Goal: Information Seeking & Learning: Learn about a topic

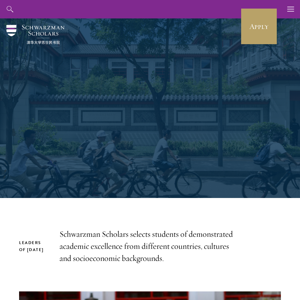
click at [158, 158] on div "Scholars Join a diverse community committed to global progress." at bounding box center [149, 108] width 219 height 131
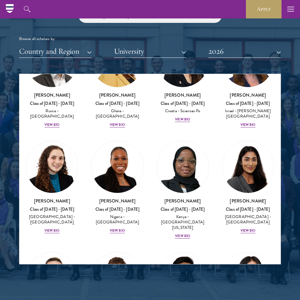
scroll to position [3011, 0]
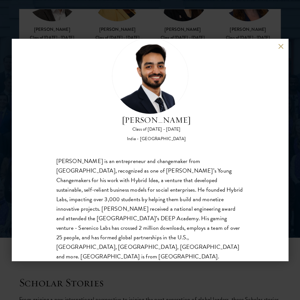
scroll to position [847, 0]
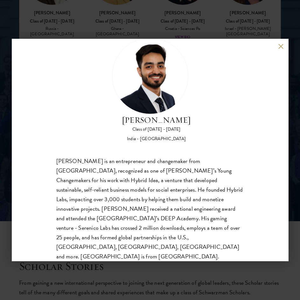
click at [281, 46] on button at bounding box center [280, 46] width 5 height 5
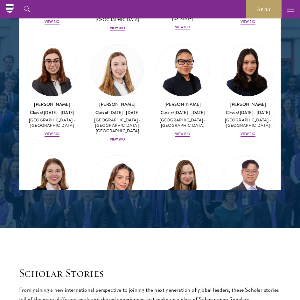
scroll to position [1754, 0]
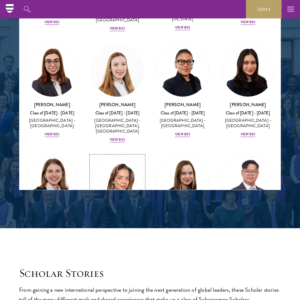
click at [118, 243] on div "View Bio" at bounding box center [117, 245] width 15 height 5
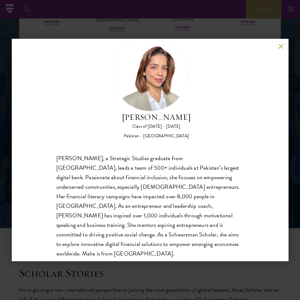
scroll to position [17, 0]
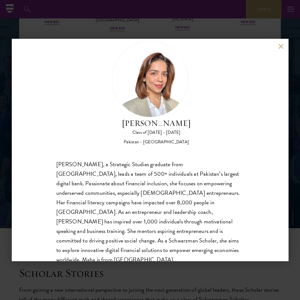
click at [278, 45] on button at bounding box center [280, 46] width 5 height 5
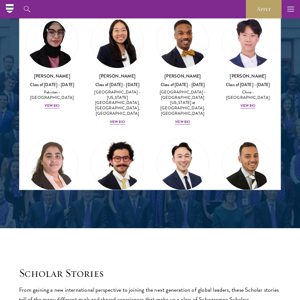
scroll to position [1551, 0]
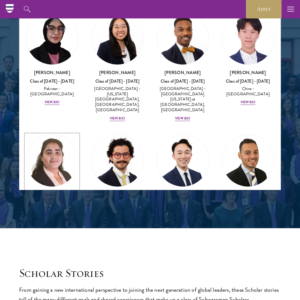
click at [55, 222] on div "View Bio" at bounding box center [52, 224] width 15 height 5
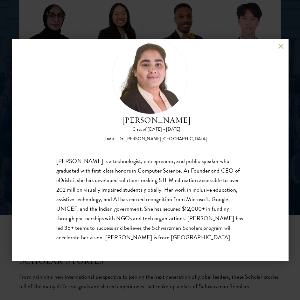
scroll to position [854, 0]
click at [278, 48] on button at bounding box center [280, 46] width 5 height 5
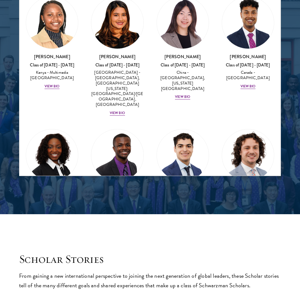
scroll to position [1175, 0]
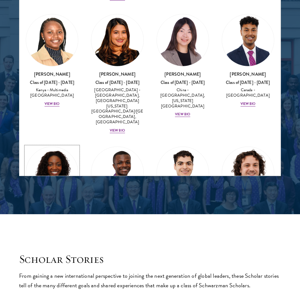
click at [51, 234] on div "View Bio" at bounding box center [52, 236] width 15 height 5
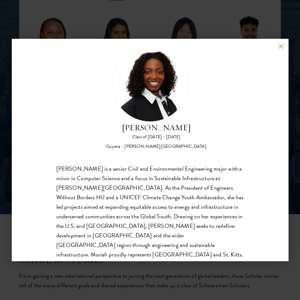
scroll to position [13, 0]
click at [283, 44] on button at bounding box center [280, 46] width 5 height 5
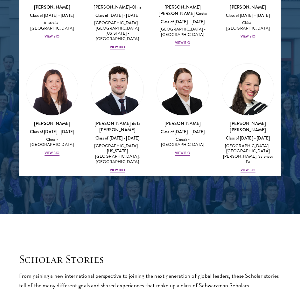
scroll to position [885, 0]
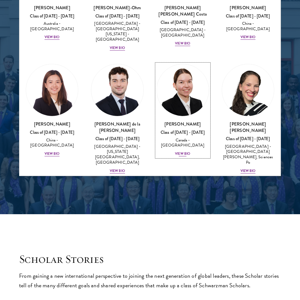
click at [179, 151] on div "View Bio" at bounding box center [182, 153] width 15 height 5
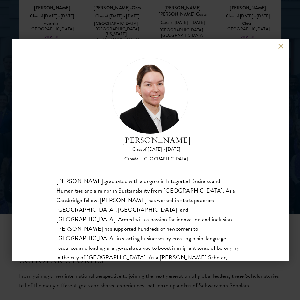
scroll to position [20, 0]
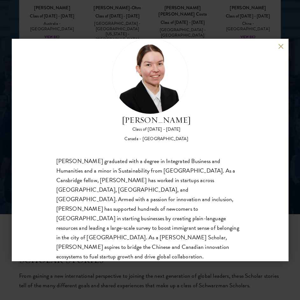
click at [280, 47] on button at bounding box center [280, 46] width 5 height 5
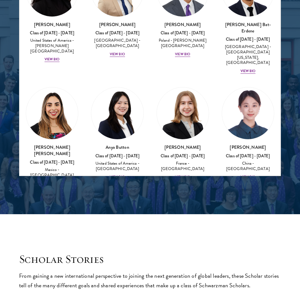
scroll to position [524, 0]
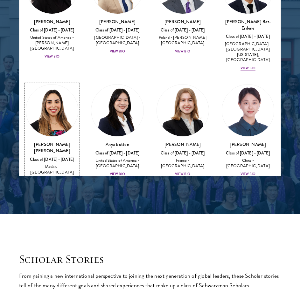
click at [54, 178] on div "View Bio" at bounding box center [52, 180] width 15 height 5
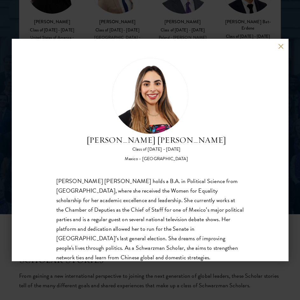
click at [279, 45] on button at bounding box center [280, 46] width 5 height 5
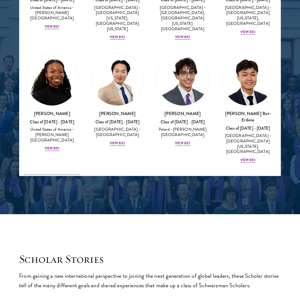
scroll to position [427, 0]
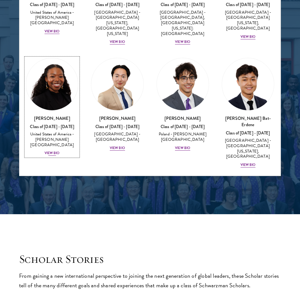
click at [52, 151] on div "View Bio" at bounding box center [52, 153] width 15 height 5
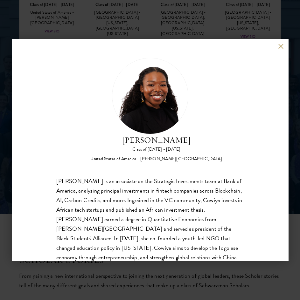
scroll to position [20, 0]
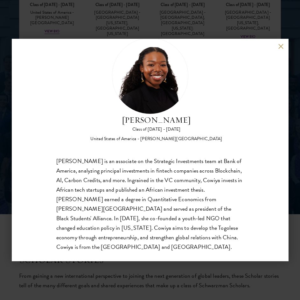
click at [283, 47] on button at bounding box center [280, 46] width 5 height 5
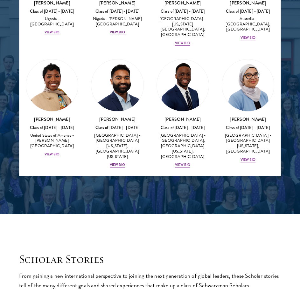
scroll to position [304, 0]
click at [114, 163] on div "View Bio" at bounding box center [117, 165] width 15 height 5
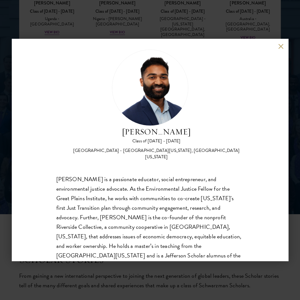
scroll to position [20, 0]
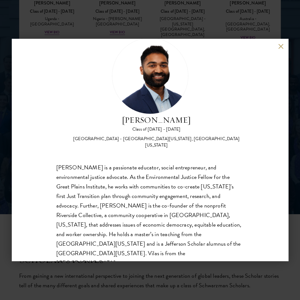
click at [283, 48] on button at bounding box center [280, 46] width 5 height 5
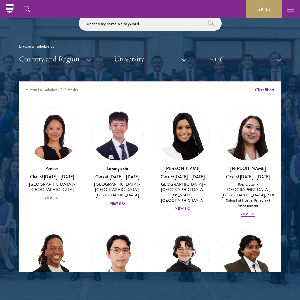
scroll to position [758, 0]
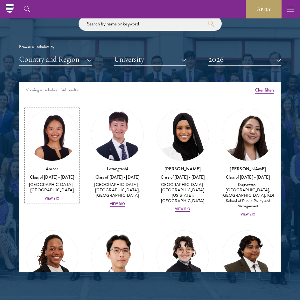
click at [48, 195] on div "Amber Class of [DATE] - [DATE] [GEOGRAPHIC_DATA] - [GEOGRAPHIC_DATA] View Bio" at bounding box center [52, 184] width 52 height 36
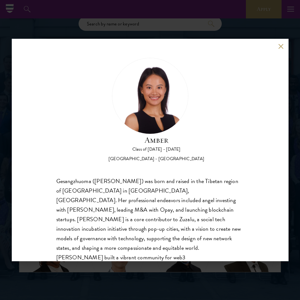
scroll to position [30, 0]
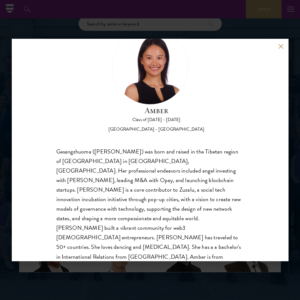
click at [282, 46] on button at bounding box center [280, 46] width 5 height 5
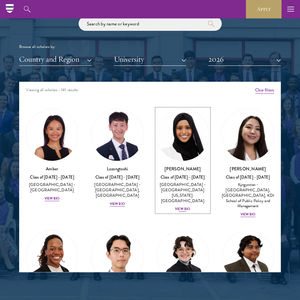
click at [182, 207] on div "View Bio" at bounding box center [182, 209] width 15 height 5
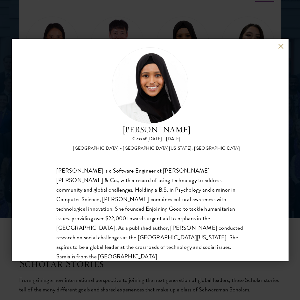
scroll to position [860, 0]
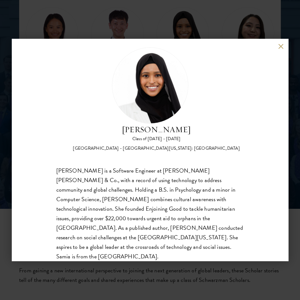
click at [281, 49] on div "[PERSON_NAME] Class of [DATE] - [DATE] [GEOGRAPHIC_DATA] - [GEOGRAPHIC_DATA][US…" at bounding box center [150, 150] width 277 height 223
click at [281, 46] on button at bounding box center [280, 46] width 5 height 5
